Goal: Task Accomplishment & Management: Use online tool/utility

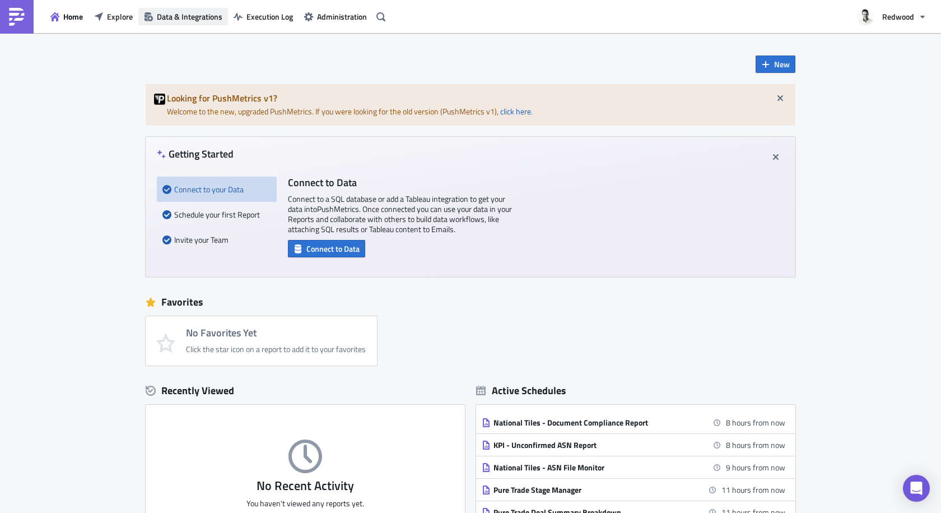
click at [192, 15] on span "Data & Integrations" at bounding box center [190, 17] width 66 height 12
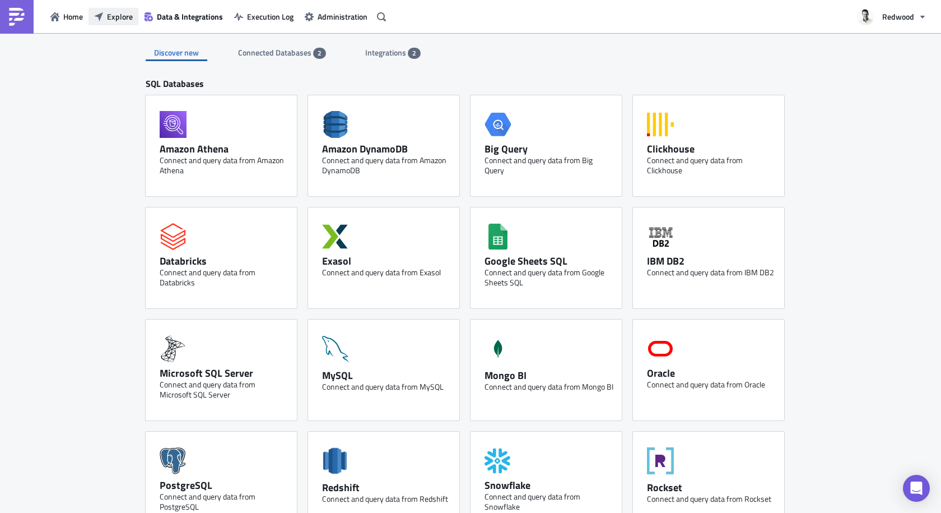
click at [108, 17] on span "Explore" at bounding box center [120, 17] width 26 height 12
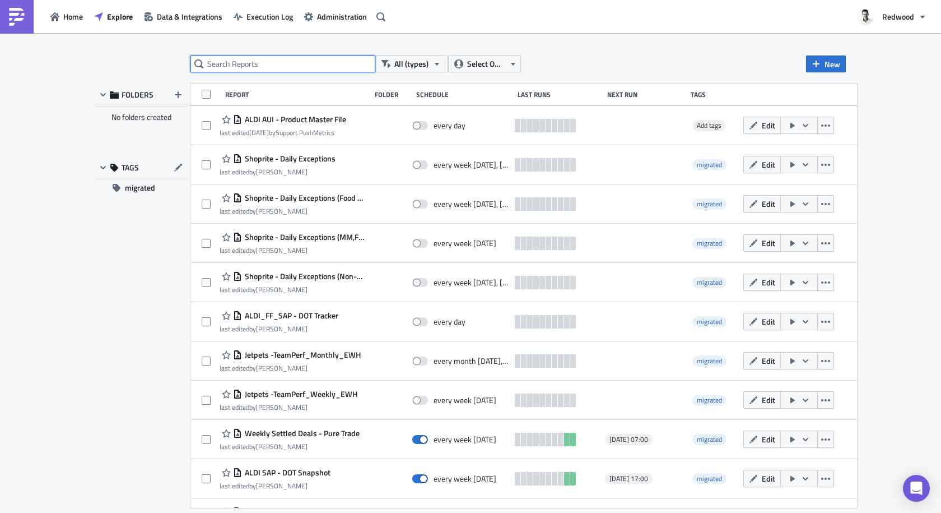
click at [266, 64] on input "text" at bounding box center [283, 63] width 185 height 17
type input "Brooklinen"
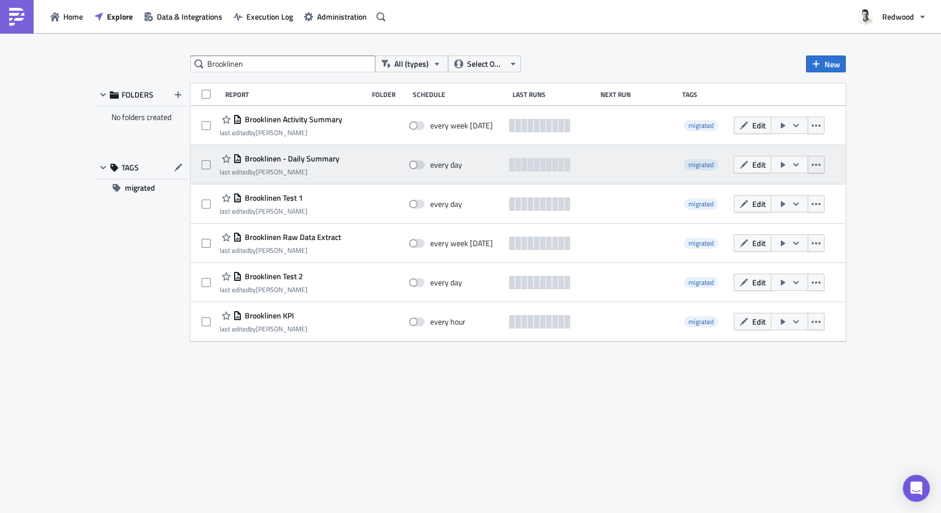
click at [815, 160] on icon "button" at bounding box center [816, 164] width 9 height 9
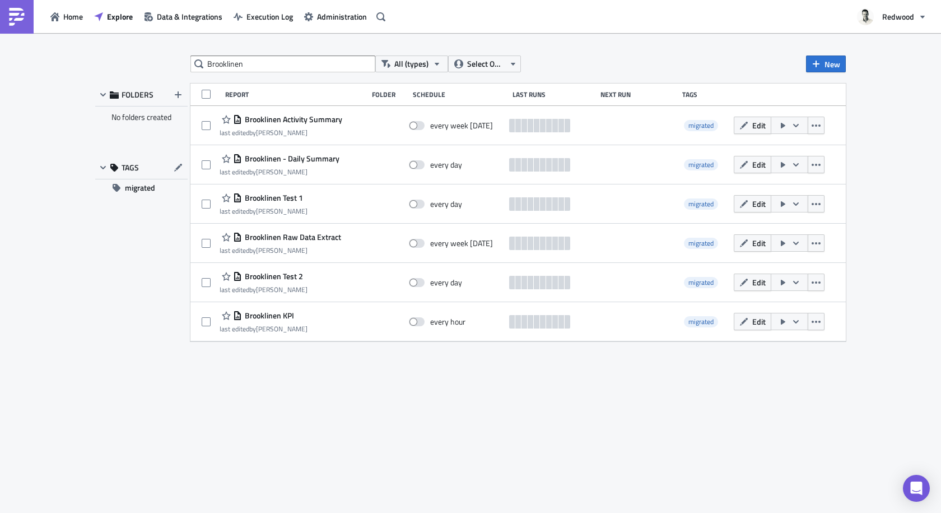
click at [868, 165] on div "Brooklinen All (types) Select Owner New FOLDERS No folders created TAGS migrate…" at bounding box center [470, 273] width 941 height 481
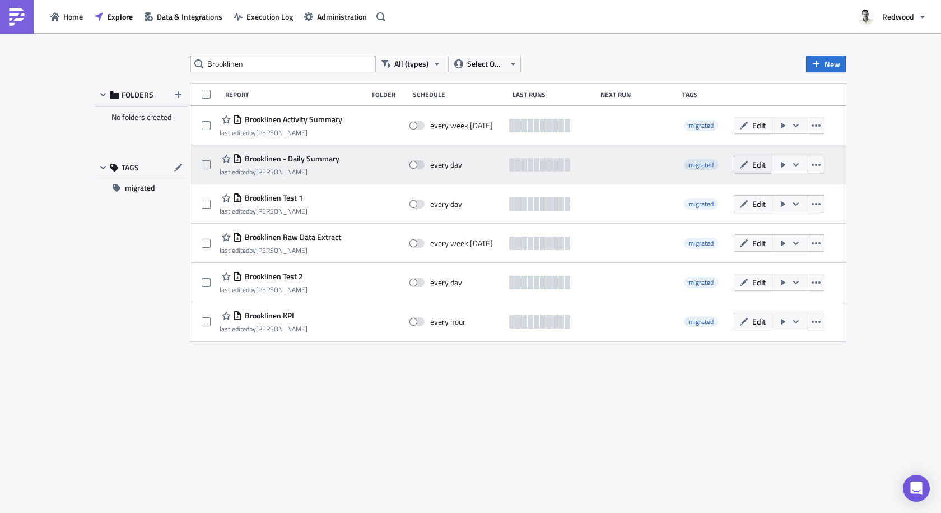
click at [751, 164] on button "Edit" at bounding box center [753, 164] width 38 height 17
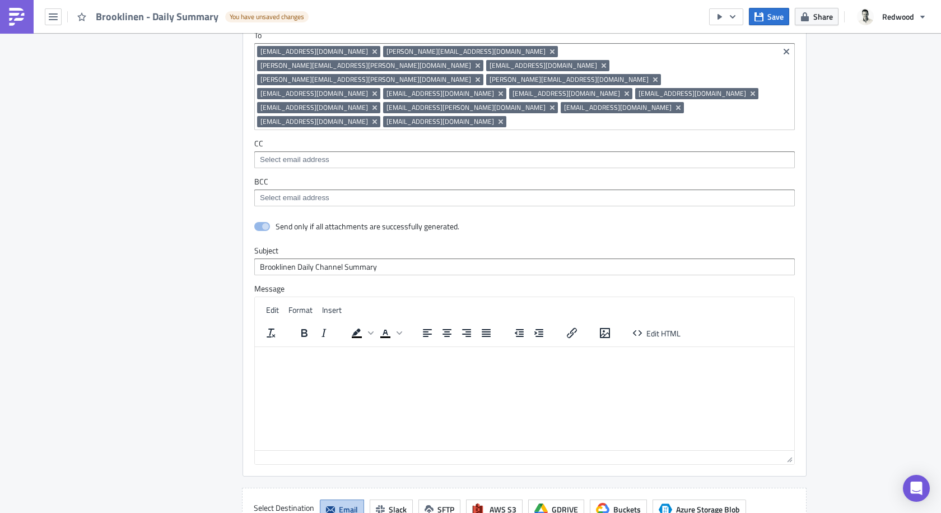
scroll to position [956, 0]
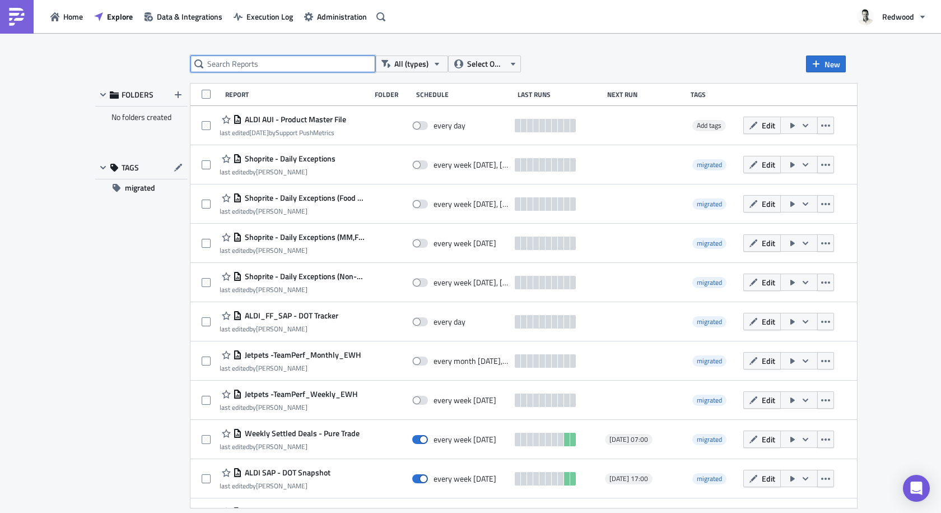
click at [306, 61] on input "text" at bounding box center [283, 63] width 185 height 17
type input "Brooklinen"
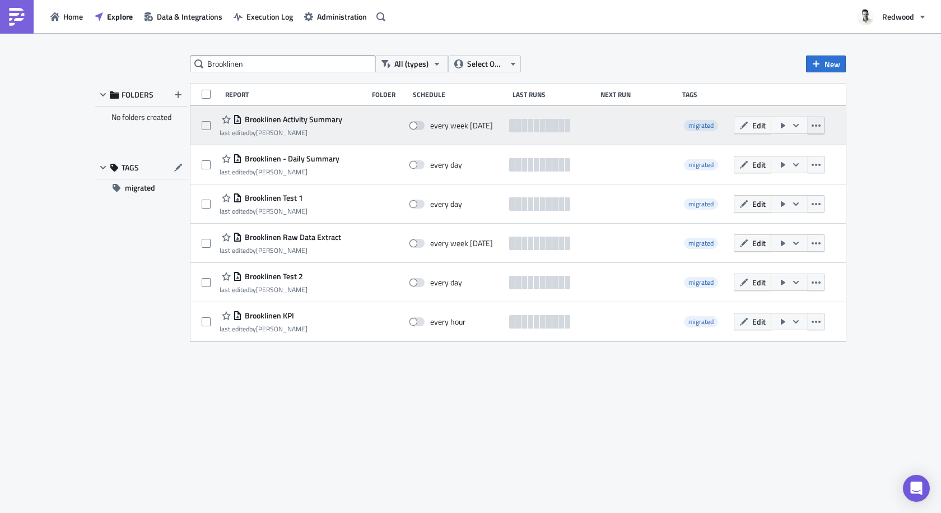
click at [816, 127] on icon "button" at bounding box center [816, 125] width 9 height 9
click at [800, 126] on icon "button" at bounding box center [796, 125] width 9 height 9
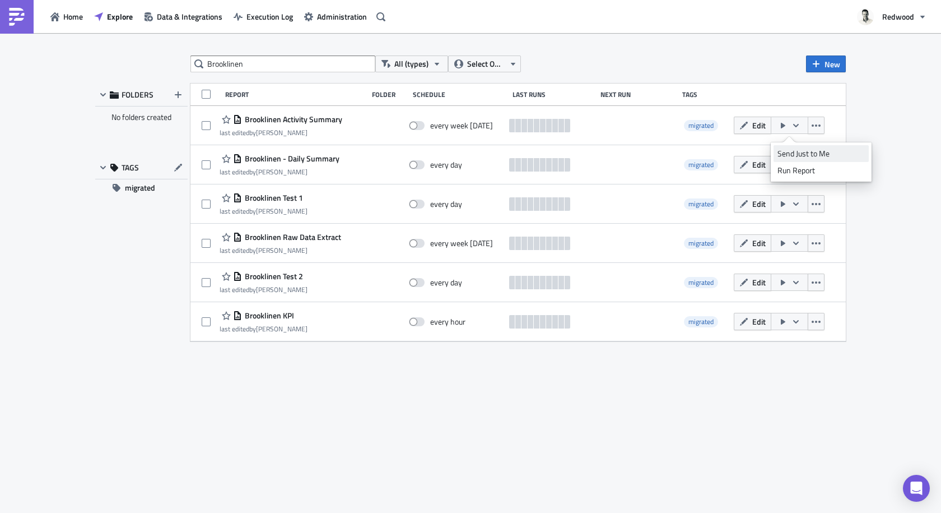
click at [795, 153] on div "Send Just to Me" at bounding box center [821, 153] width 87 height 11
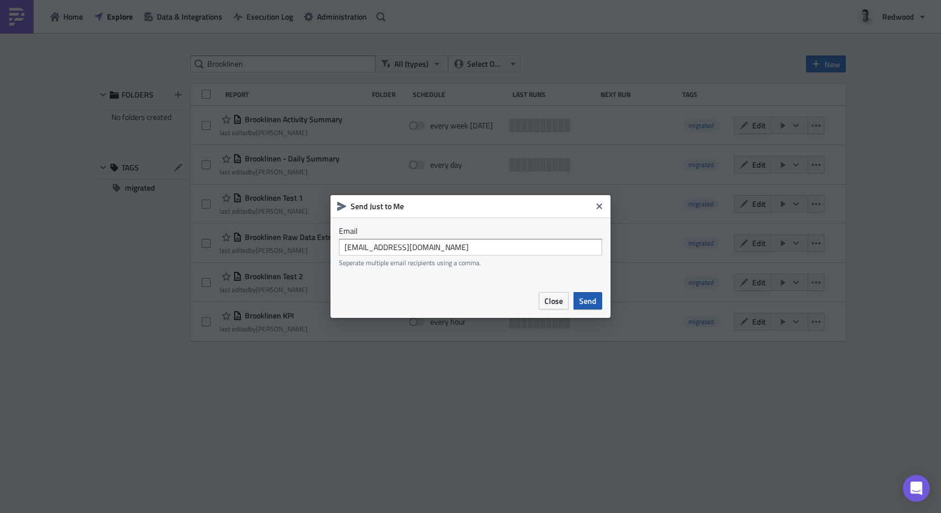
click at [588, 296] on span "Send" at bounding box center [587, 301] width 17 height 12
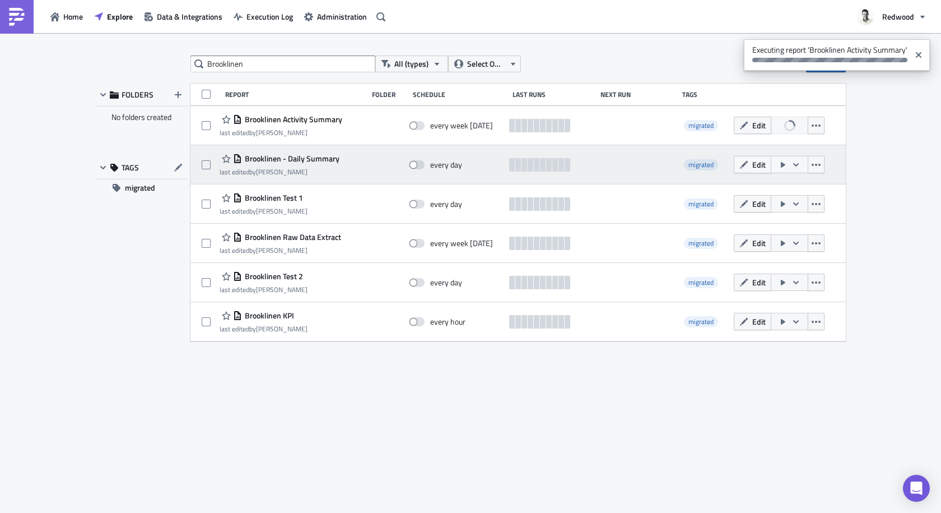
click at [797, 164] on icon "button" at bounding box center [796, 163] width 6 height 3
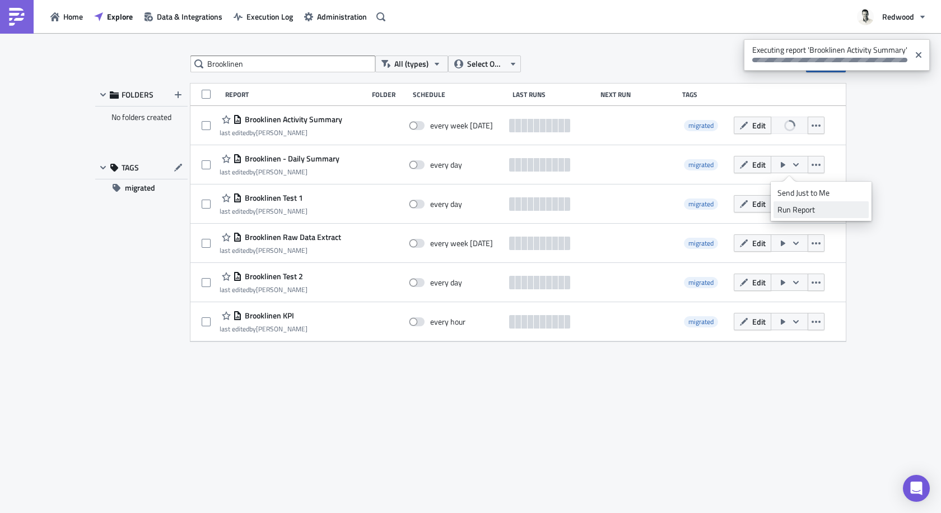
click at [793, 207] on div "Run Report" at bounding box center [821, 209] width 87 height 11
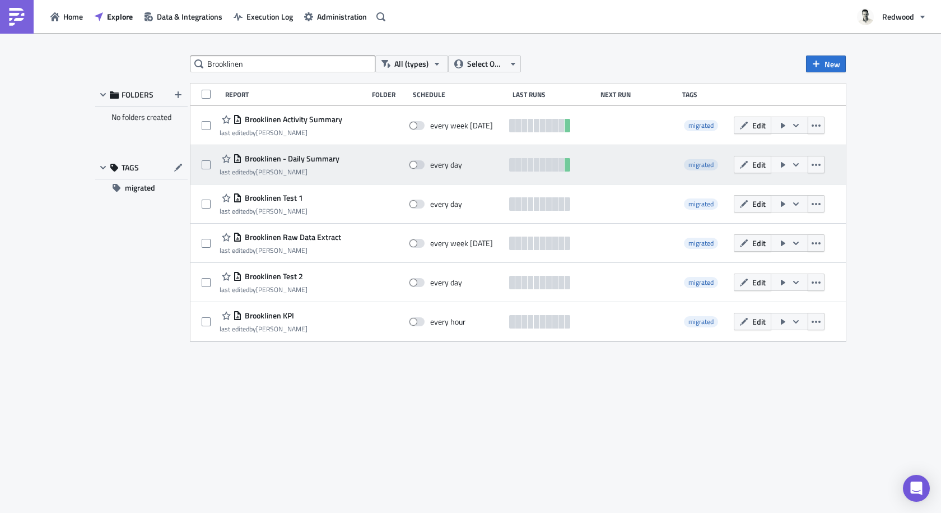
click at [263, 161] on span "Brooklinen - Daily Summary" at bounding box center [290, 159] width 97 height 10
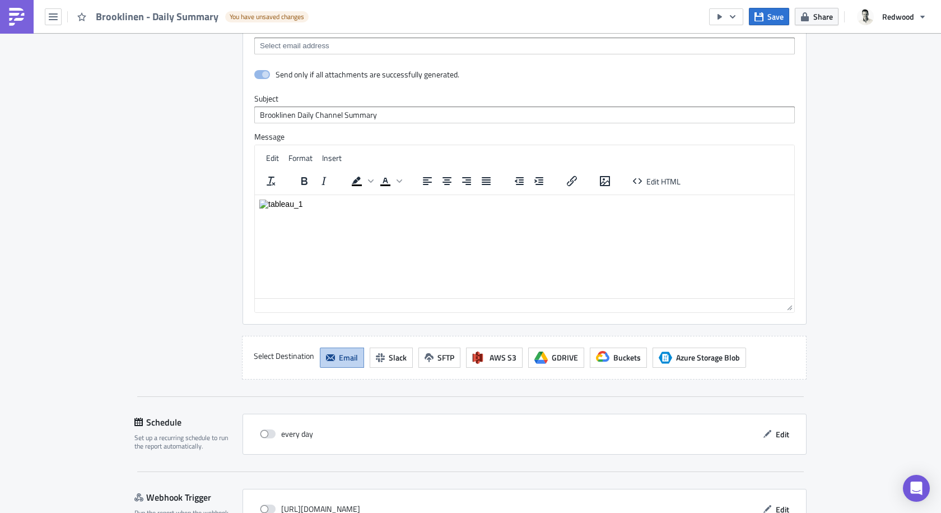
scroll to position [1023, 0]
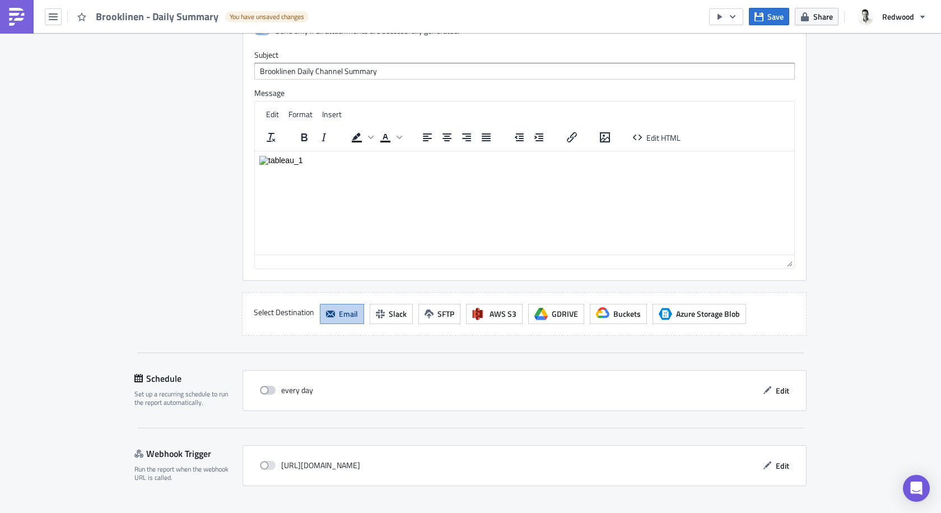
click at [268, 385] on span at bounding box center [268, 389] width 16 height 9
click at [268, 387] on input "checkbox" at bounding box center [265, 390] width 7 height 7
checkbox input "true"
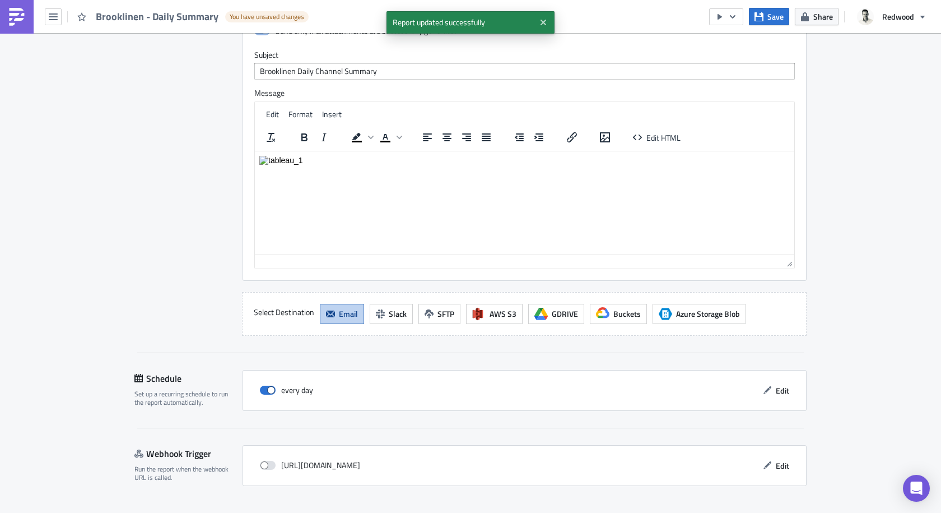
click at [774, 512] on span "Save & Exit" at bounding box center [782, 523] width 38 height 12
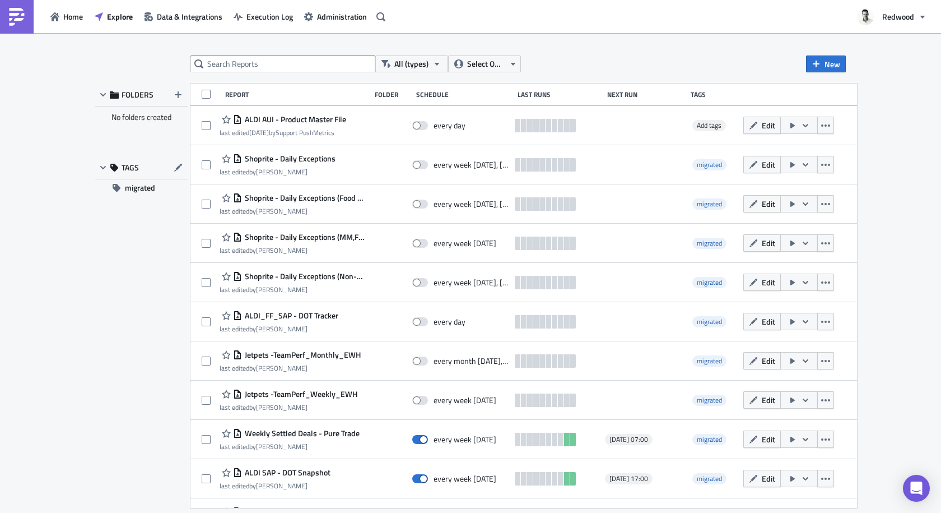
click at [682, 53] on div "All (types) Select Owner New FOLDERS No folders created TAGS migrated Report Fo…" at bounding box center [470, 273] width 941 height 481
click at [247, 62] on input "text" at bounding box center [283, 63] width 185 height 17
type input "Brooklinen"
